Goal: Browse casually

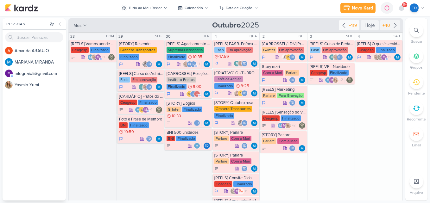
click at [348, 25] on div "+119" at bounding box center [353, 25] width 10 height 7
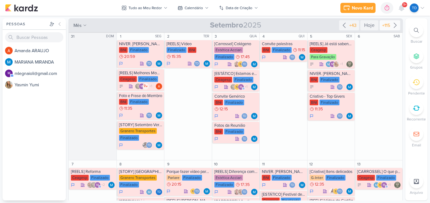
click at [386, 22] on div "+115" at bounding box center [386, 25] width 10 height 7
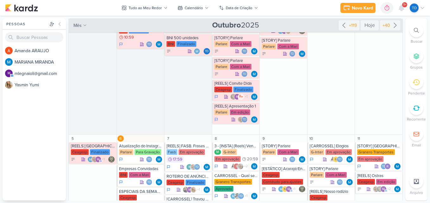
scroll to position [158, 0]
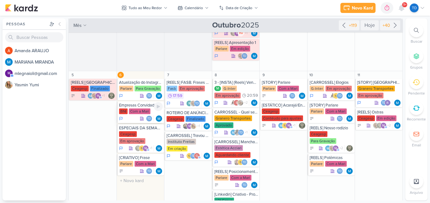
click at [143, 108] on div "Empresas Convidadas BNI Com a Mari Td" at bounding box center [141, 113] width 48 height 22
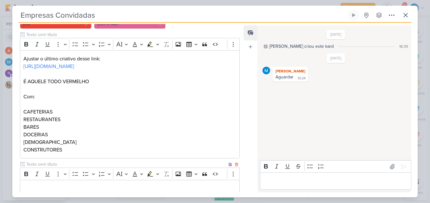
scroll to position [0, 0]
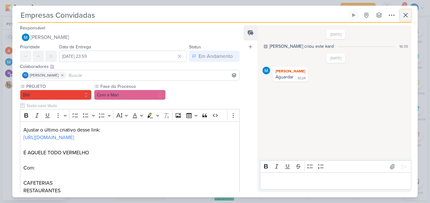
click at [405, 17] on icon at bounding box center [406, 15] width 8 height 8
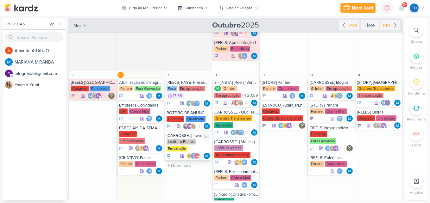
click at [177, 143] on div "Instituto Freitas" at bounding box center [181, 142] width 29 height 6
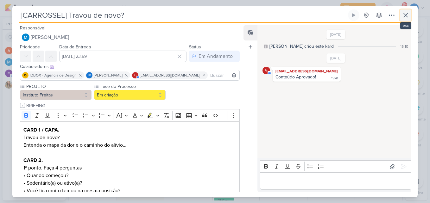
click at [409, 14] on icon at bounding box center [406, 15] width 8 height 8
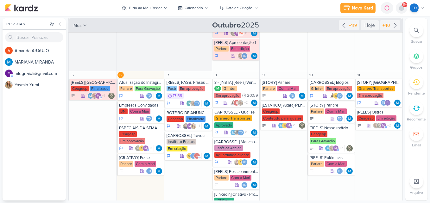
click at [400, 9] on icon at bounding box center [401, 8] width 5 height 6
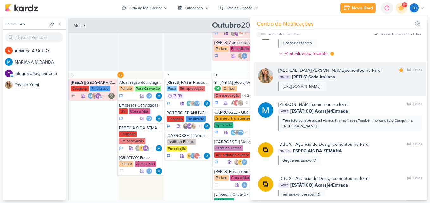
scroll to position [190, 0]
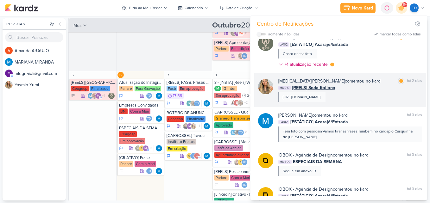
click at [381, 85] on div "MM919 [REELS] Soda Italiana" at bounding box center [350, 88] width 144 height 7
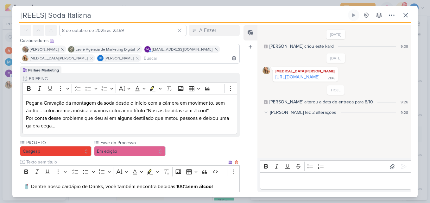
scroll to position [0, 0]
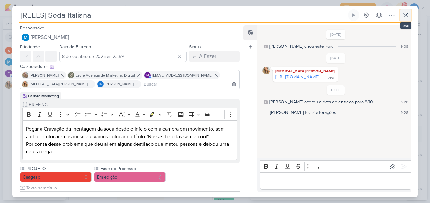
click at [403, 13] on icon at bounding box center [406, 15] width 8 height 8
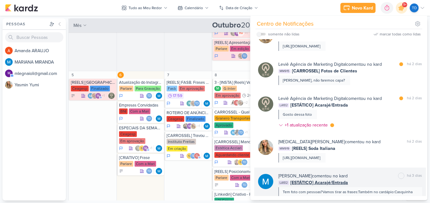
scroll to position [95, 0]
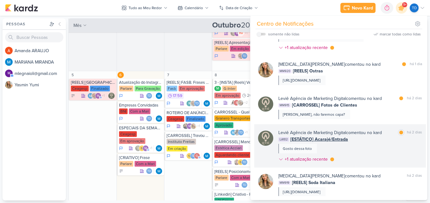
click at [381, 138] on div "LA102 [ESTÁTICO] Acarajé/Entrada" at bounding box center [350, 139] width 144 height 7
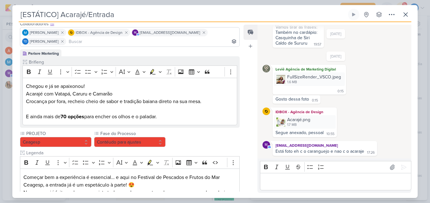
scroll to position [0, 0]
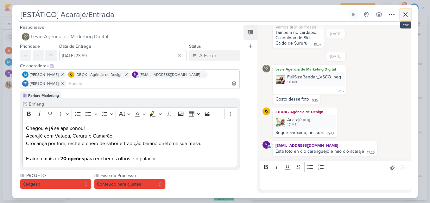
click at [406, 16] on icon at bounding box center [406, 15] width 8 height 8
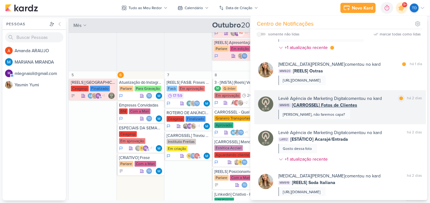
click at [369, 111] on div "Leviê Agência de Marketing Digital comentou no kard marcar como lida há 2 dias …" at bounding box center [350, 107] width 144 height 24
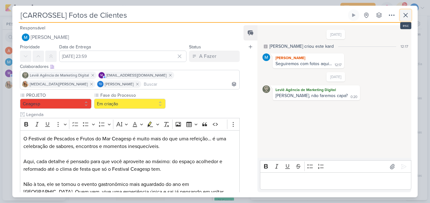
click at [402, 16] on button at bounding box center [405, 15] width 11 height 11
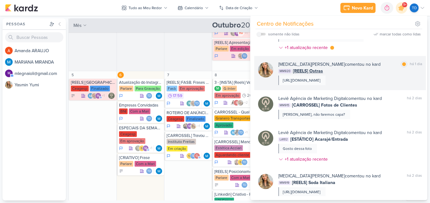
click at [376, 59] on div "[MEDICAL_DATA][PERSON_NAME] comentou no kard marcar como lida há 1 dia MM920 [R…" at bounding box center [340, 73] width 172 height 34
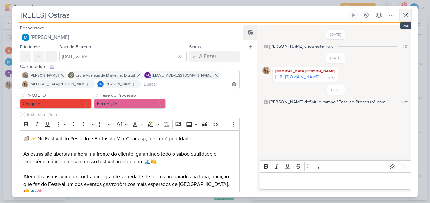
click at [405, 19] on button at bounding box center [405, 15] width 11 height 11
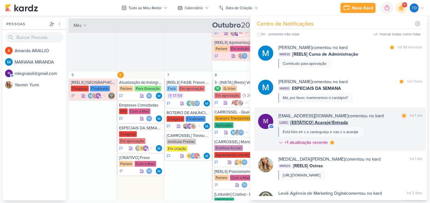
click at [367, 127] on div "[EMAIL_ADDRESS][DOMAIN_NAME] comentou no kard marcar como lida há 1 dia LA102 […" at bounding box center [350, 131] width 144 height 36
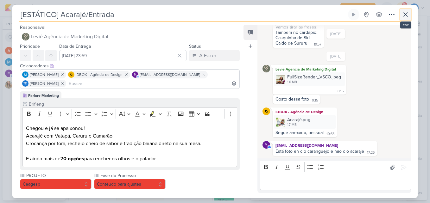
click at [403, 16] on icon at bounding box center [406, 15] width 8 height 8
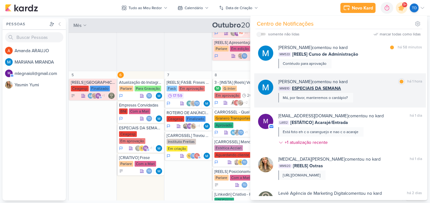
click at [371, 96] on div "[PERSON_NAME] comentou no kard marcar como lida há 1 hora MM810 ESPECIAIS DA SE…" at bounding box center [350, 91] width 144 height 24
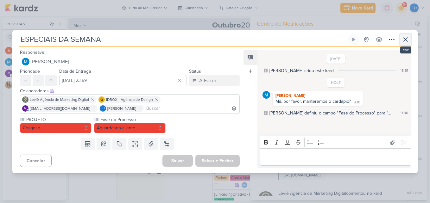
click at [402, 39] on icon at bounding box center [406, 40] width 8 height 8
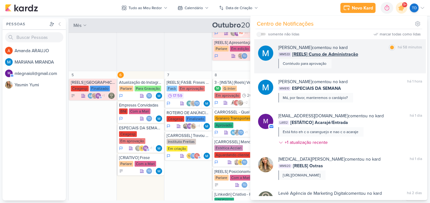
click at [362, 68] on div "[PERSON_NAME] comentou no kard marcar como lida há 58 minutos MM533 [REELS] Cur…" at bounding box center [350, 56] width 144 height 24
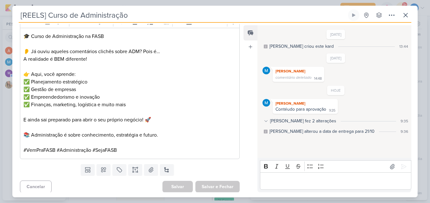
scroll to position [452, 0]
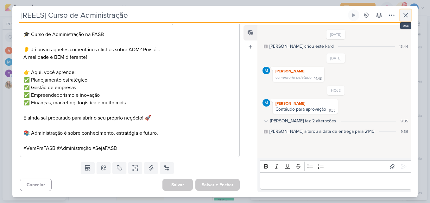
click at [409, 18] on icon at bounding box center [406, 15] width 8 height 8
